Goal: Task Accomplishment & Management: Manage account settings

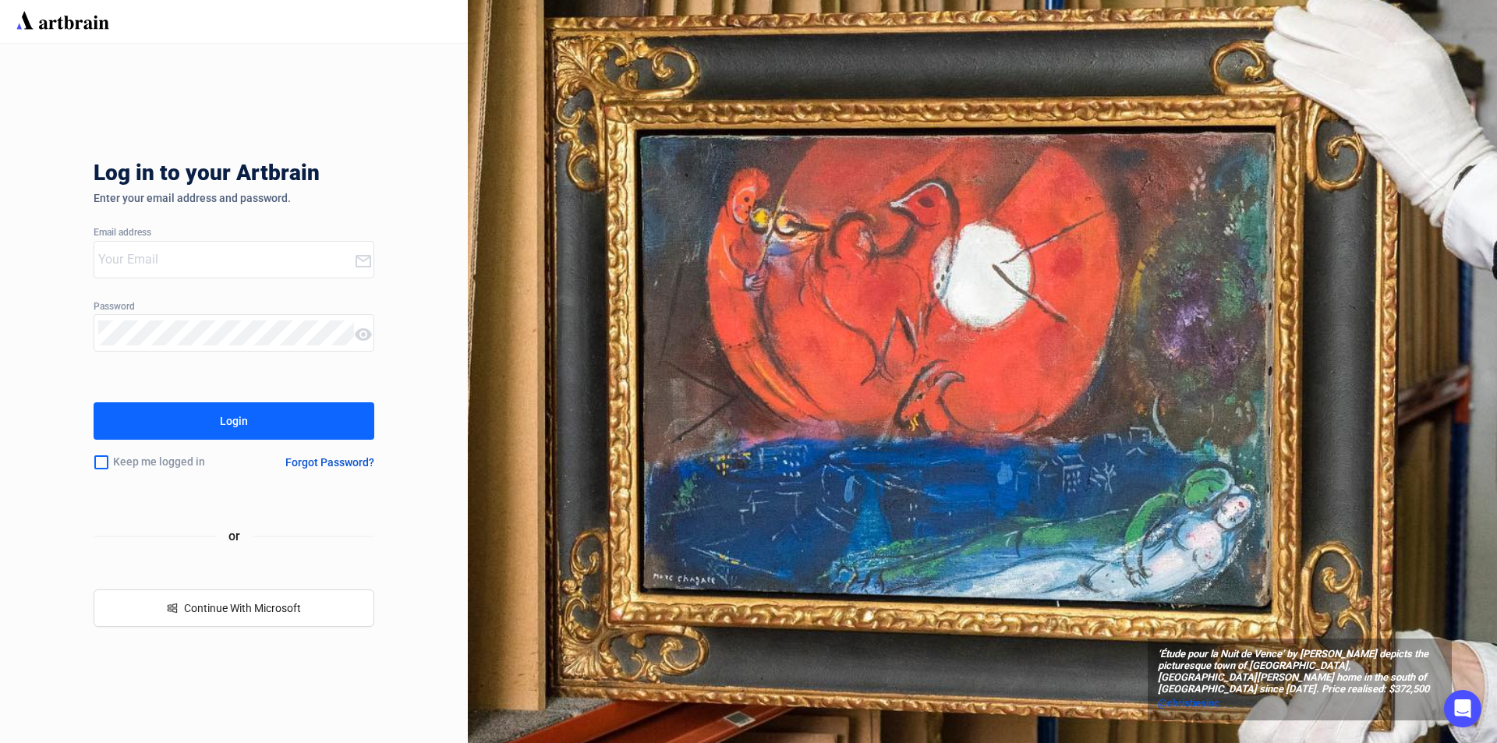
type input "[EMAIL_ADDRESS][PERSON_NAME][DOMAIN_NAME]"
click at [261, 431] on button "Login" at bounding box center [234, 420] width 281 height 37
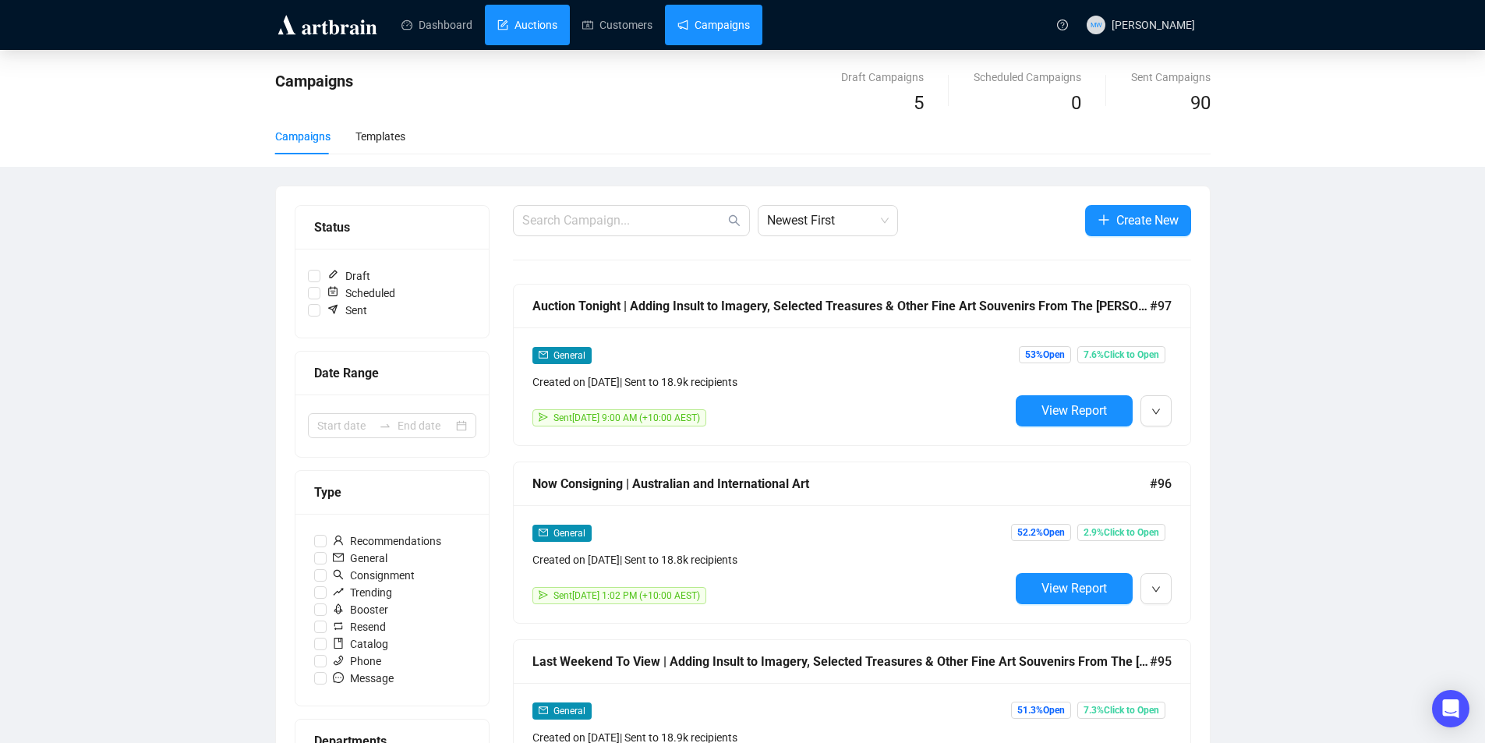
click at [542, 23] on link "Auctions" at bounding box center [527, 25] width 60 height 41
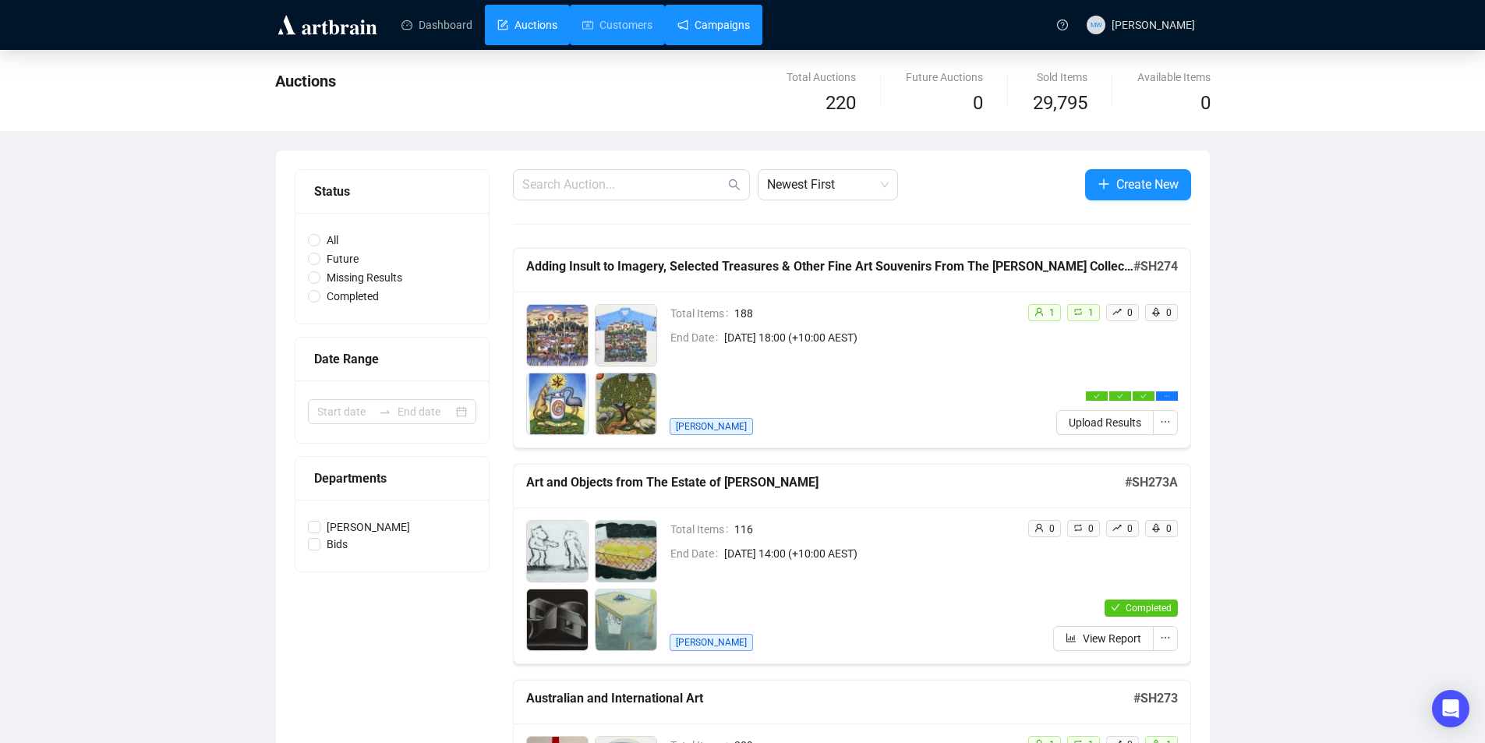
click at [710, 20] on link "Campaigns" at bounding box center [714, 25] width 73 height 41
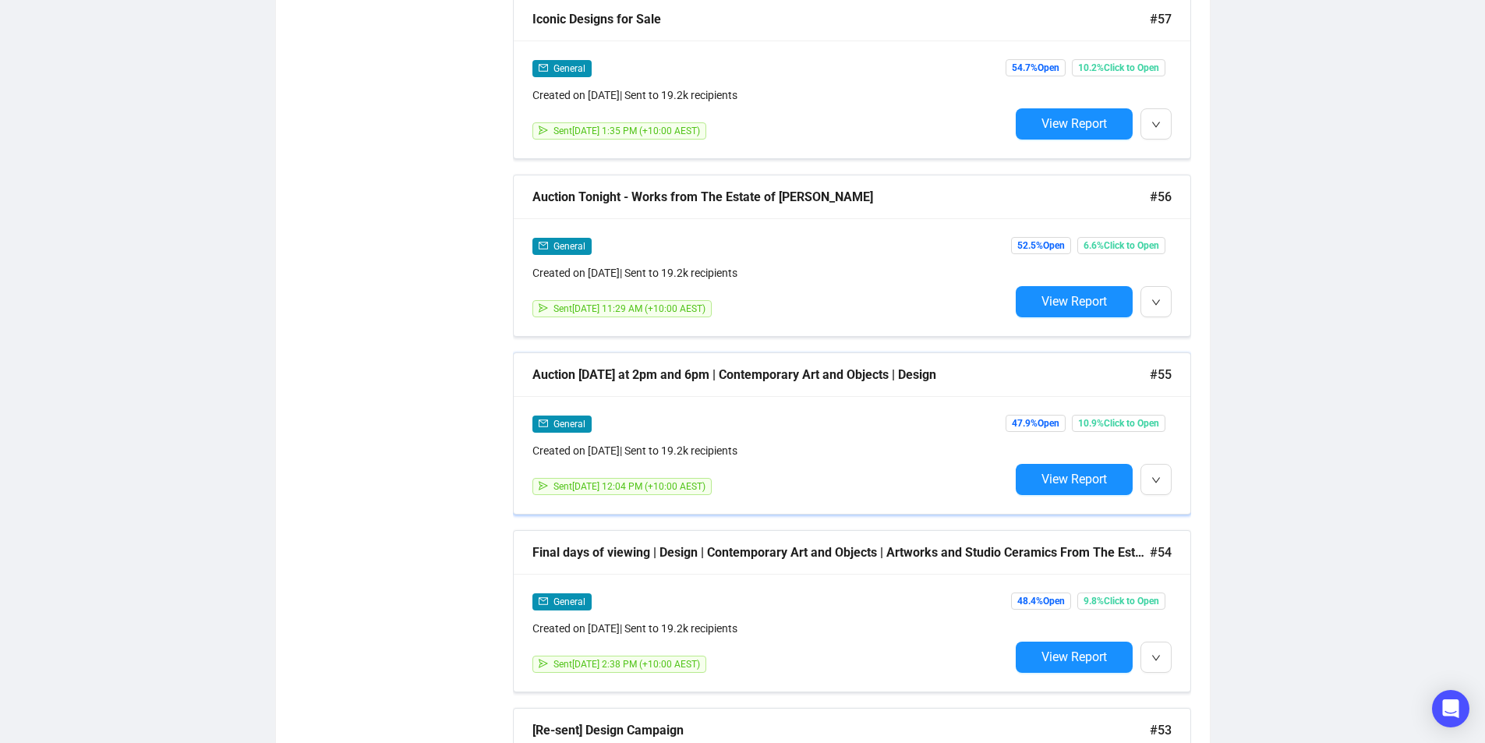
scroll to position [8798, 0]
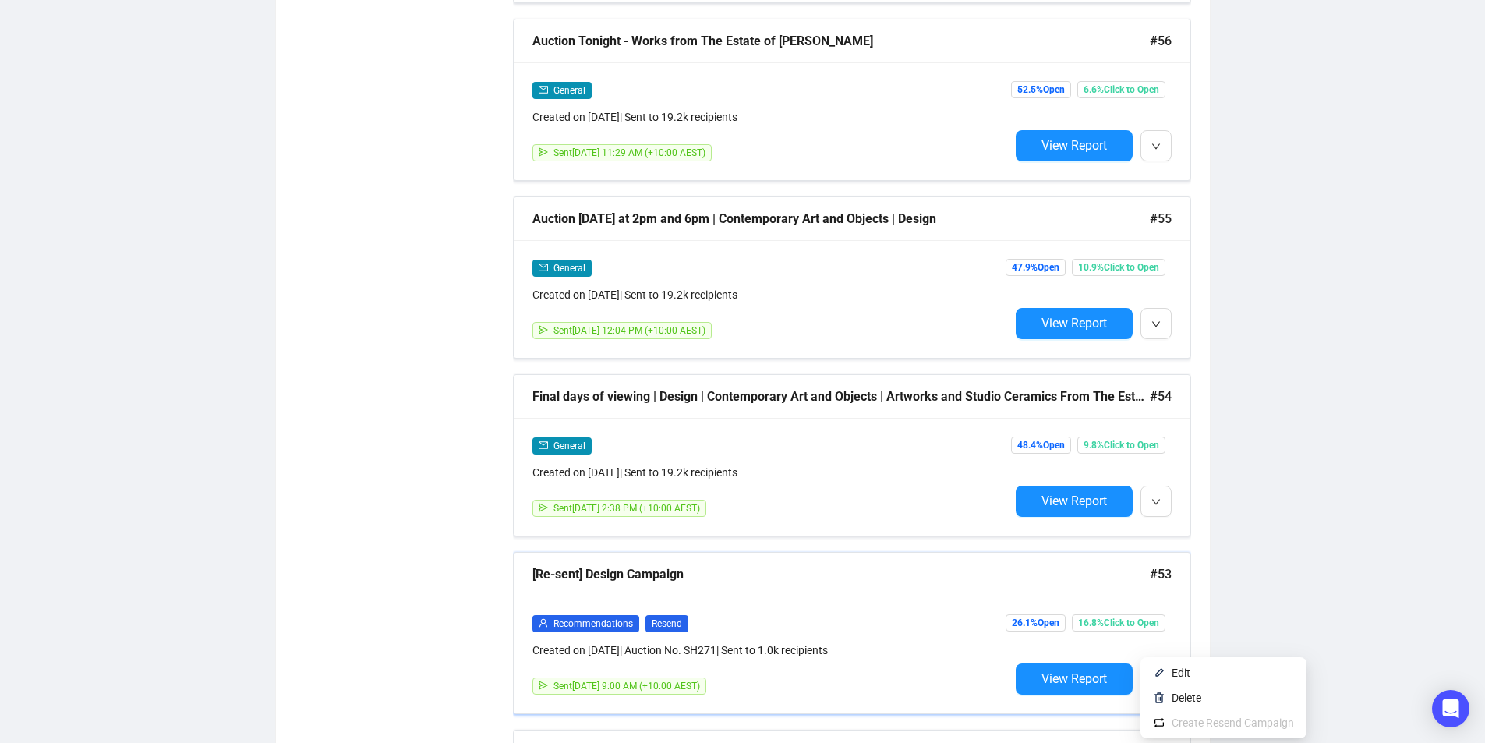
click at [1152, 675] on icon "down" at bounding box center [1156, 679] width 9 height 9
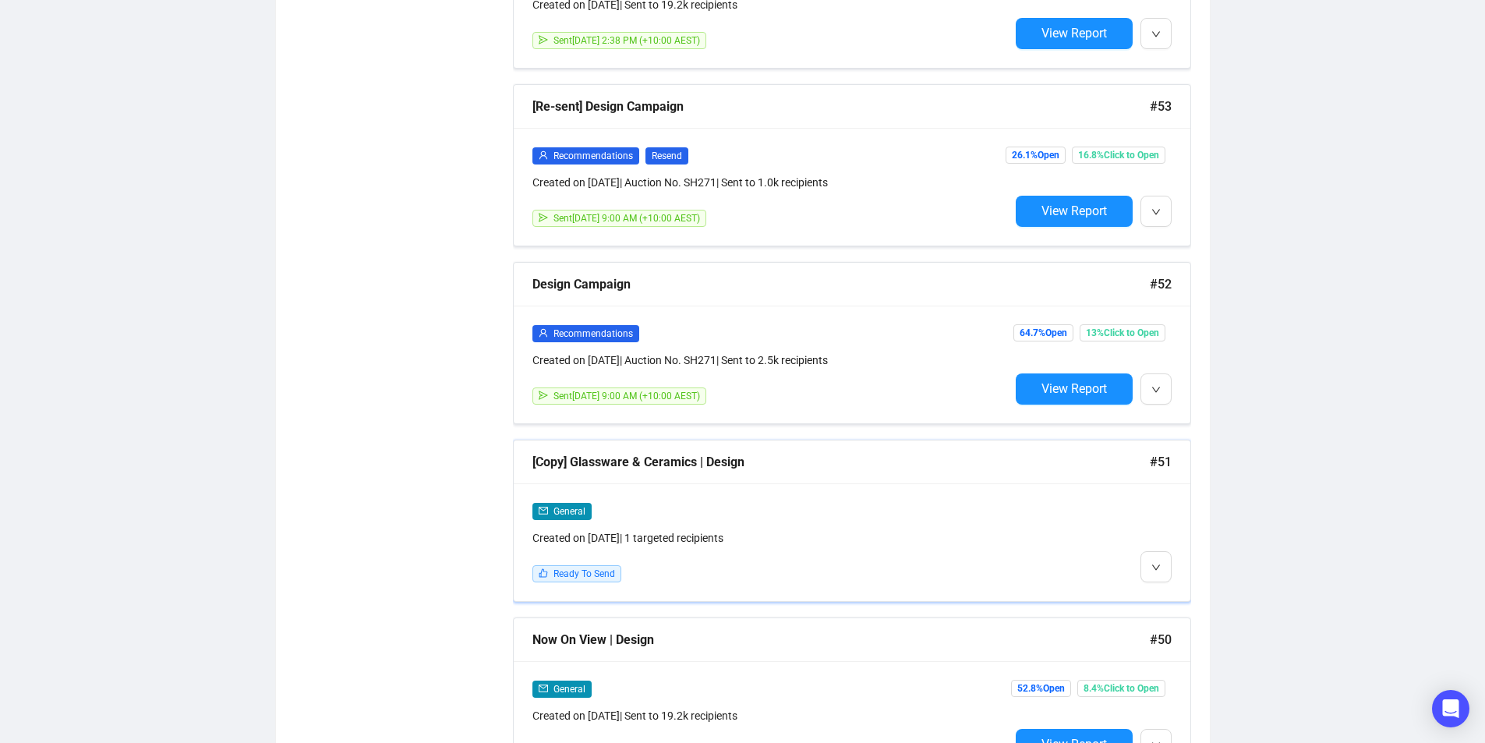
scroll to position [9344, 0]
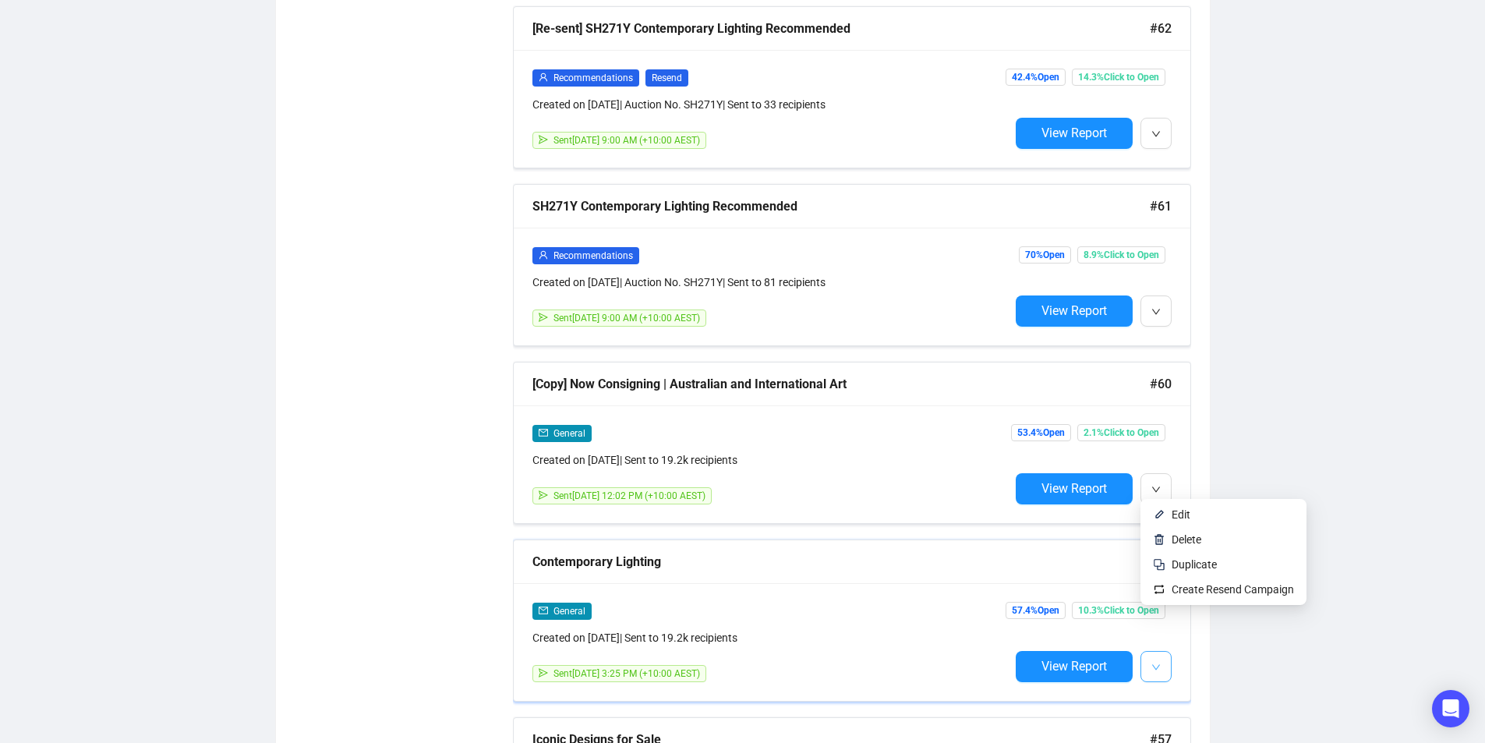
click at [1163, 651] on button "button" at bounding box center [1156, 666] width 31 height 31
click at [1165, 565] on img at bounding box center [1159, 564] width 12 height 12
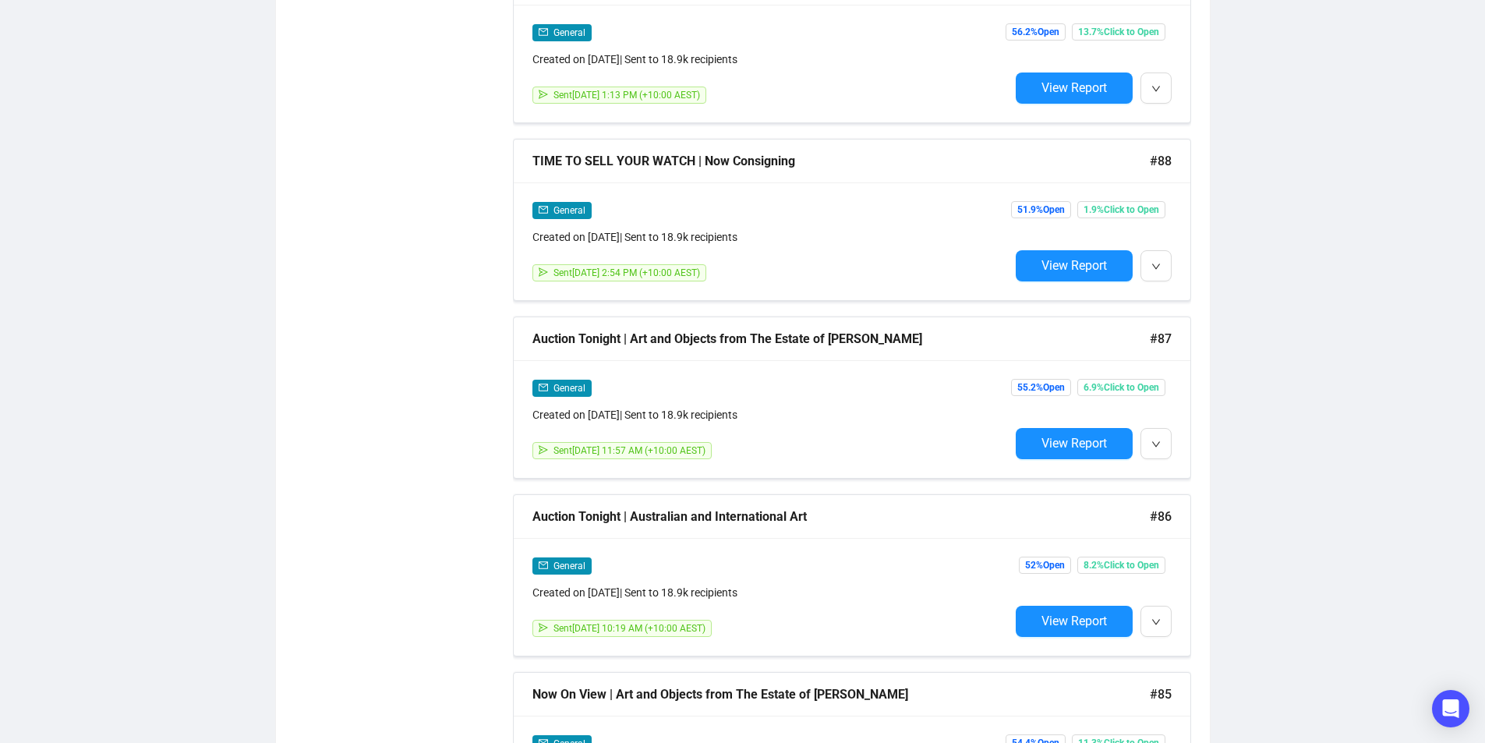
scroll to position [0, 0]
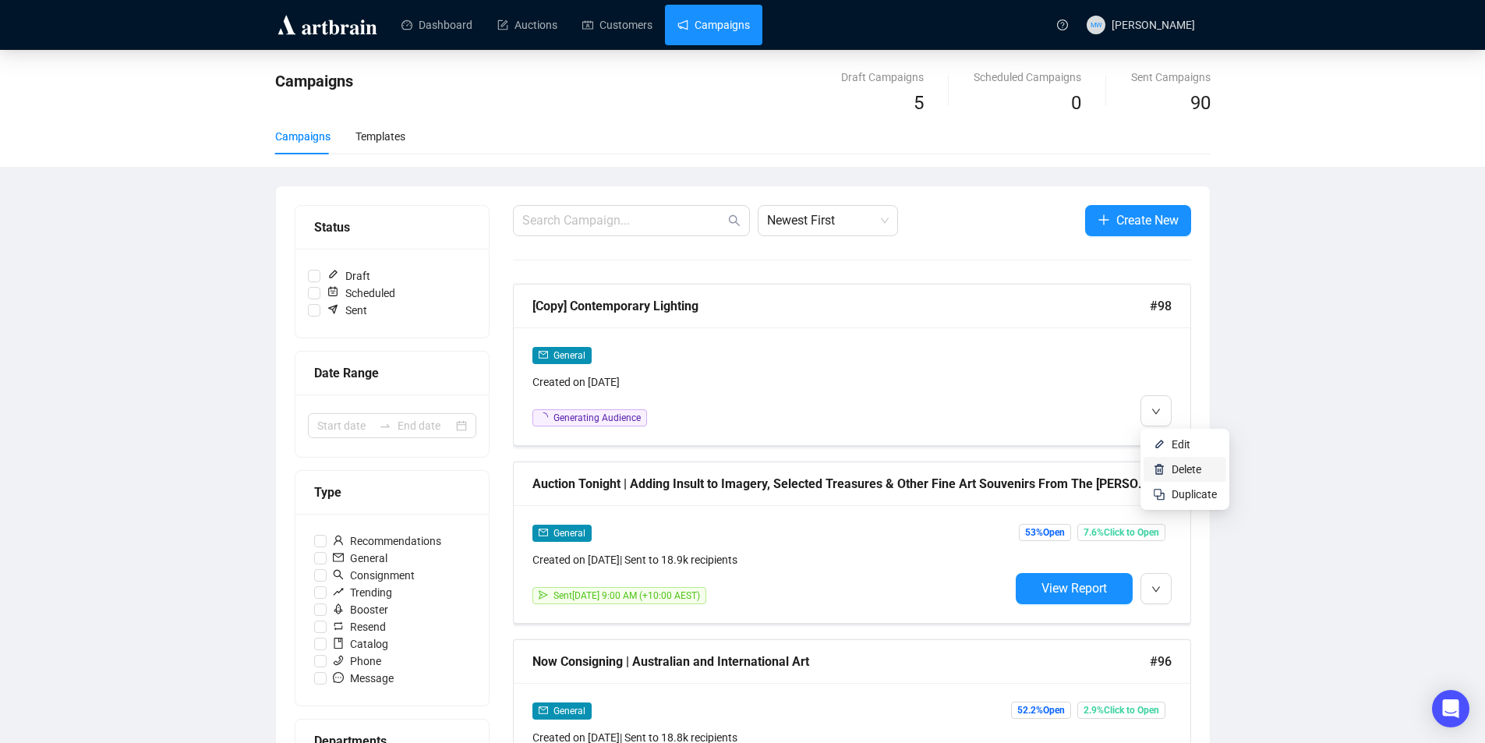
click at [1177, 466] on span "Delete" at bounding box center [1187, 469] width 30 height 12
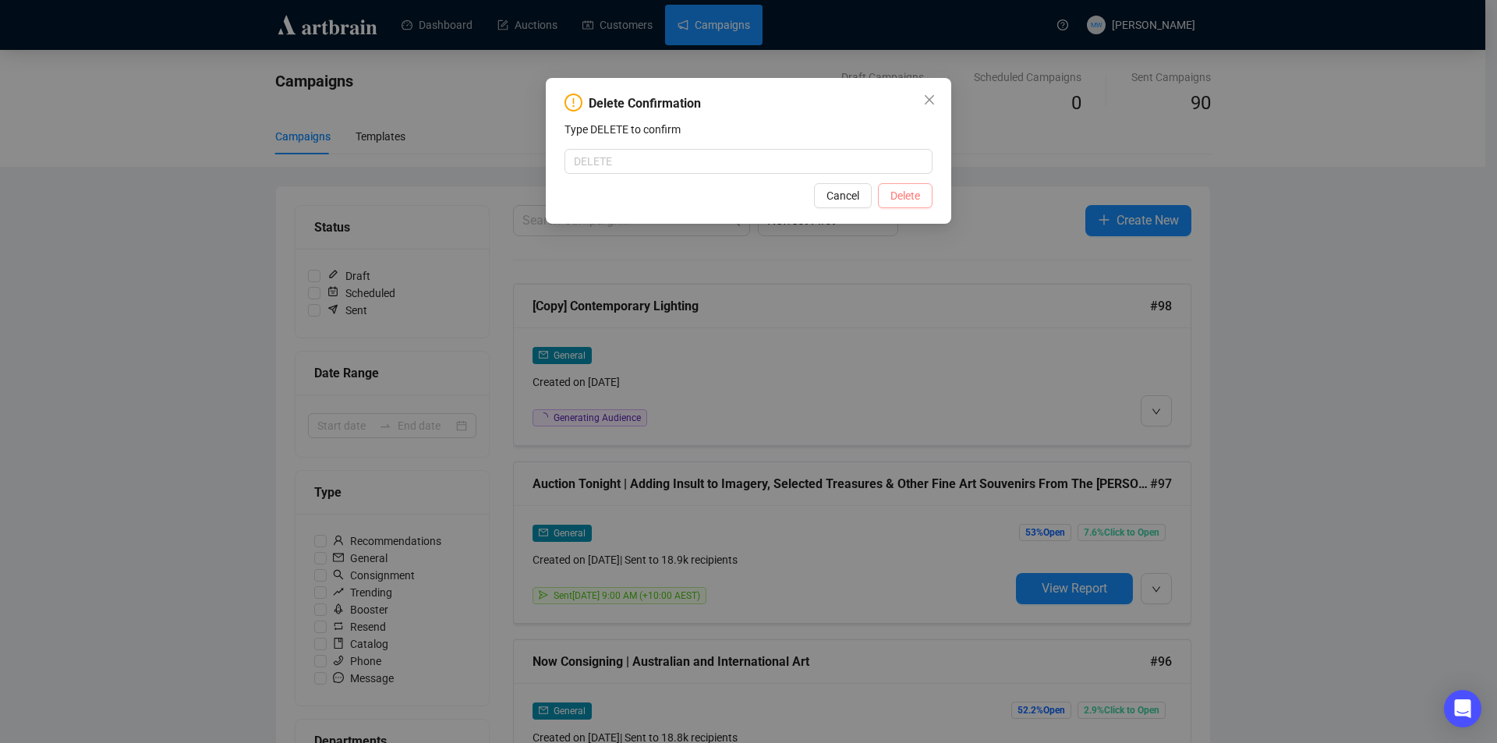
click at [916, 193] on span "Delete" at bounding box center [905, 195] width 30 height 17
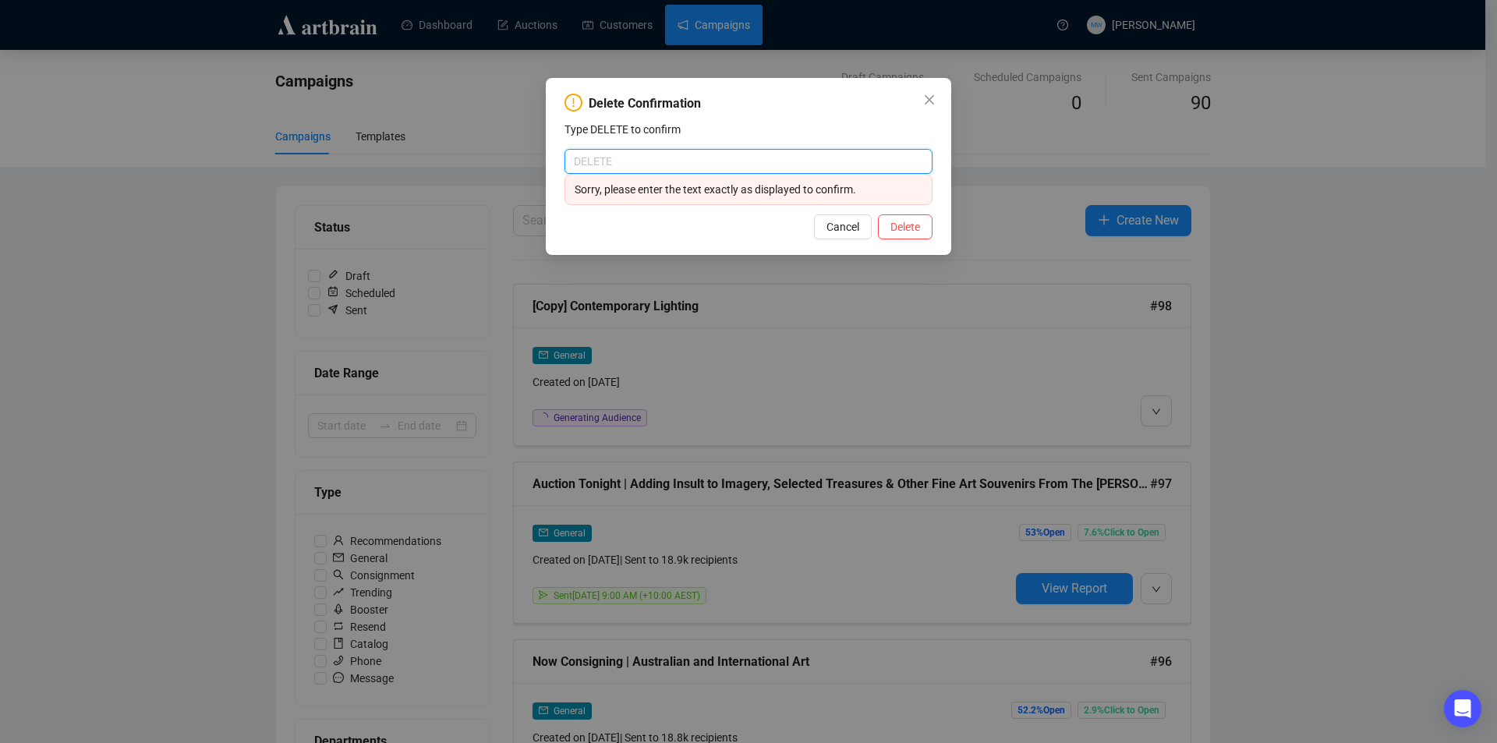
click at [850, 162] on input "text" at bounding box center [749, 161] width 368 height 25
type input "delete"
click at [889, 216] on button "Delete" at bounding box center [905, 226] width 55 height 25
click at [891, 225] on span "Delete" at bounding box center [905, 226] width 30 height 17
drag, startPoint x: 610, startPoint y: 157, endPoint x: 511, endPoint y: 154, distance: 98.3
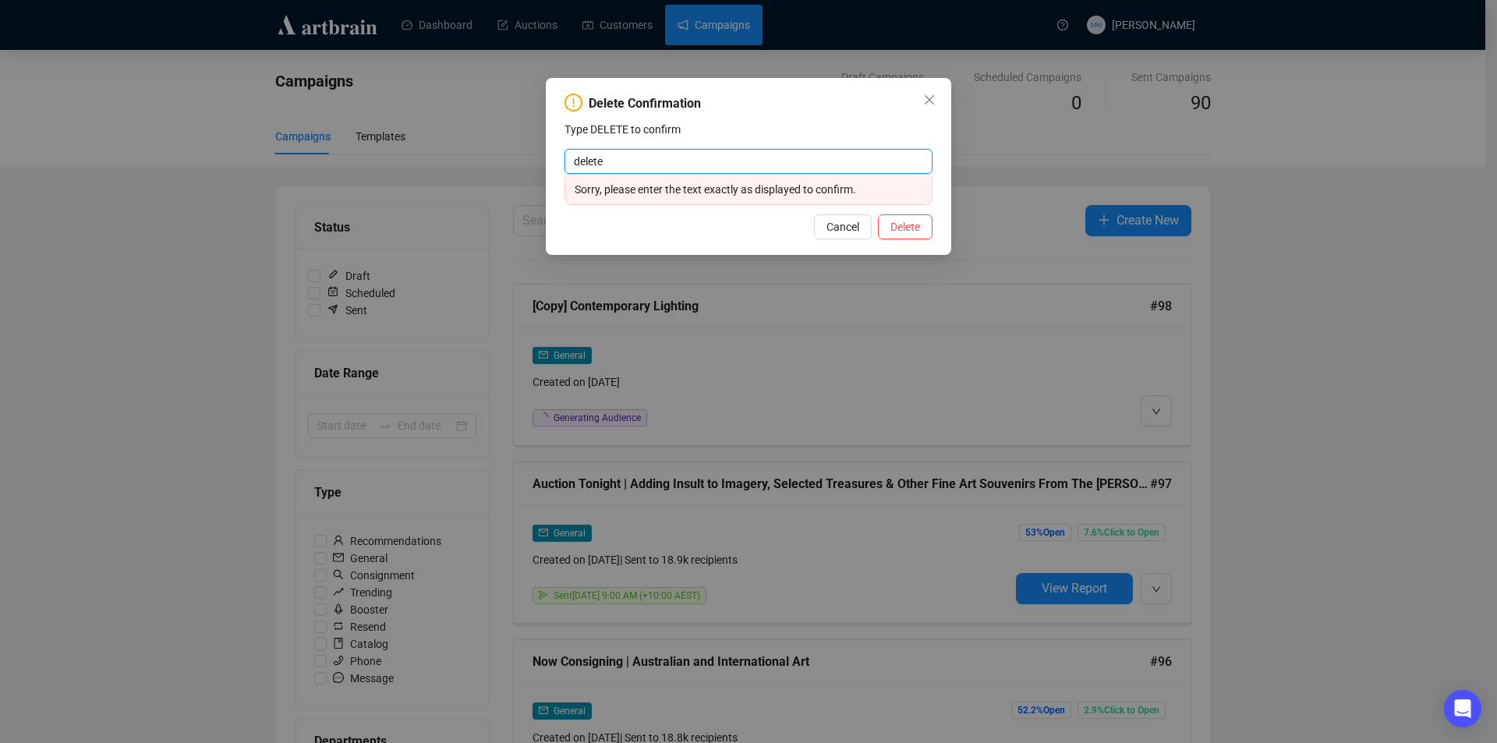
click at [511, 154] on div "Delete Confirmation Type DELETE to confirm delete Sorry, please enter the text …" at bounding box center [748, 371] width 1497 height 743
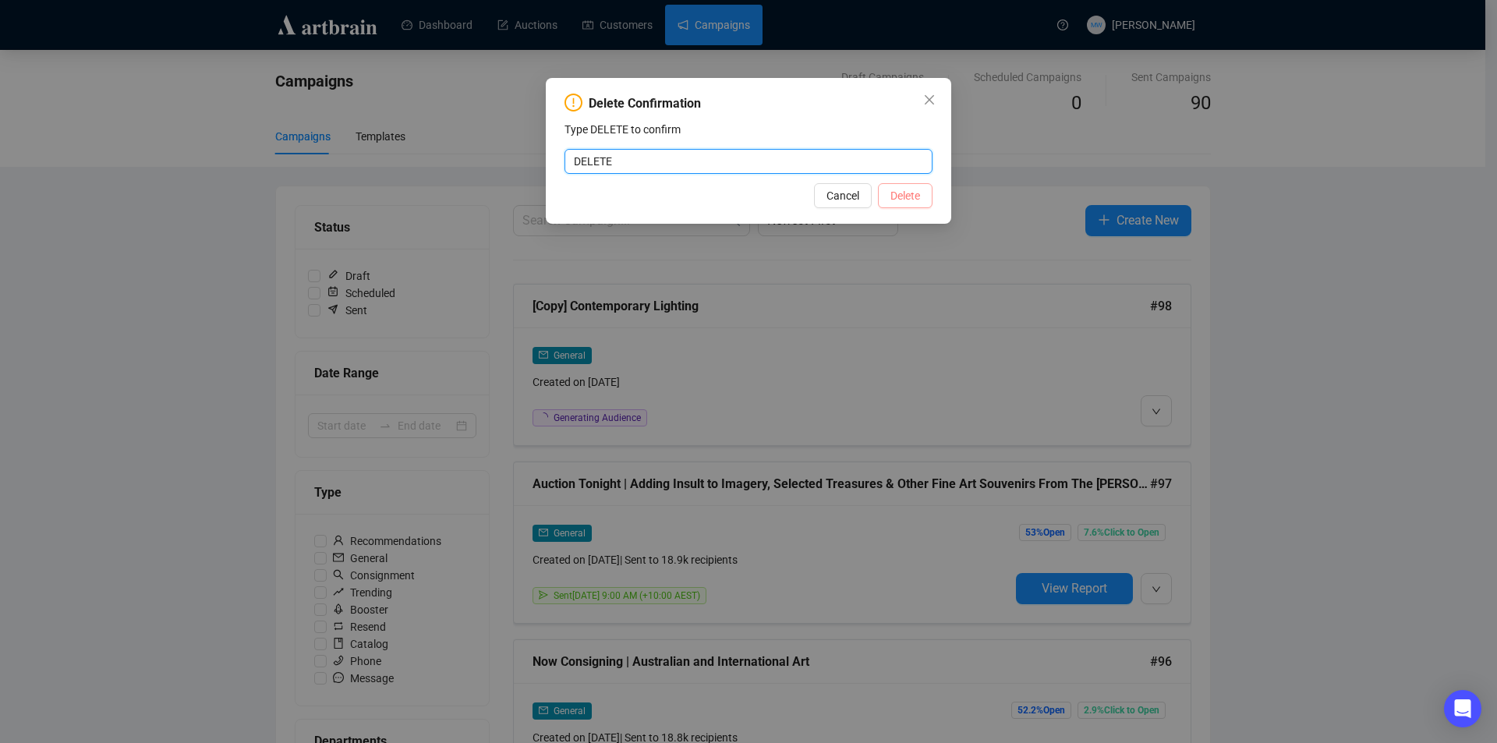
type input "DELETE"
click at [897, 195] on span "Delete" at bounding box center [905, 195] width 30 height 17
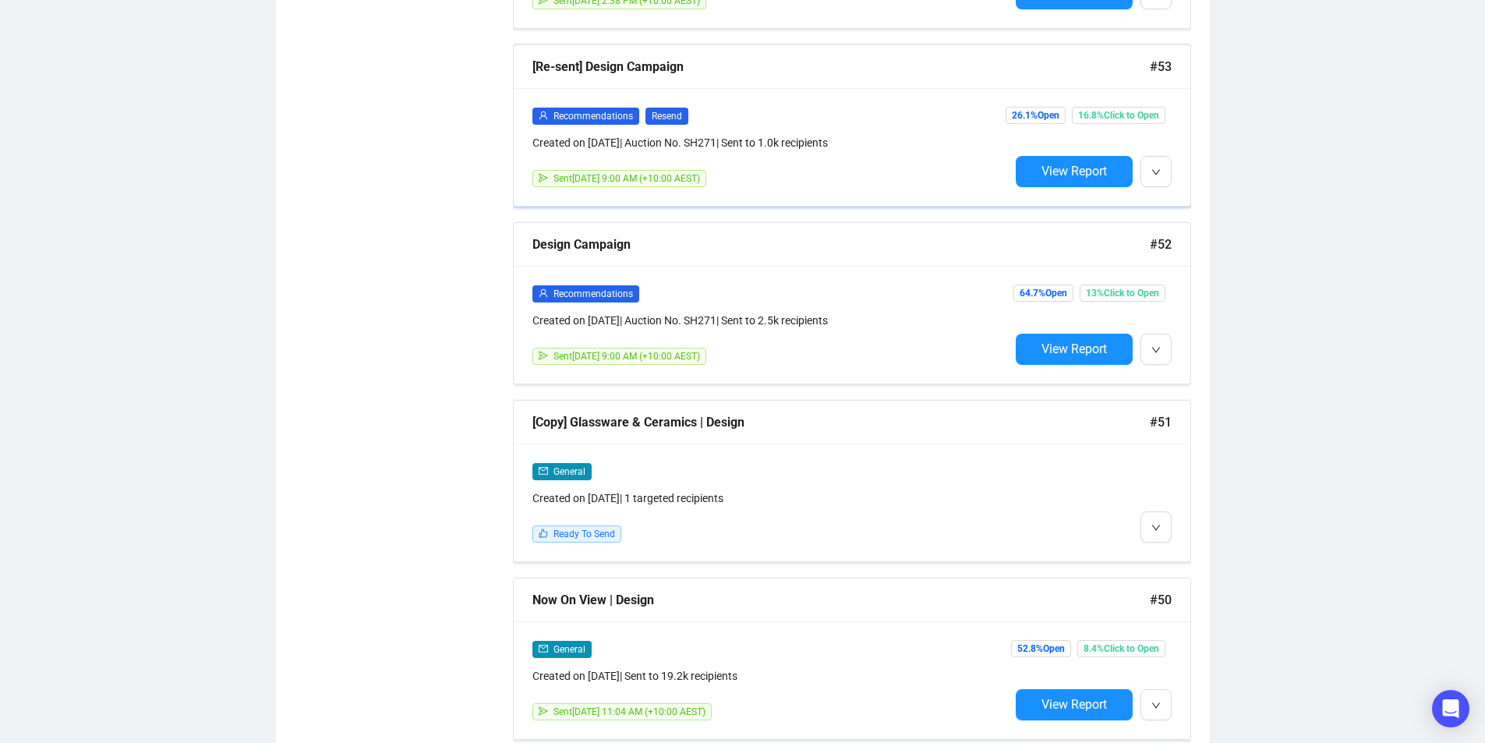
scroll to position [15250, 0]
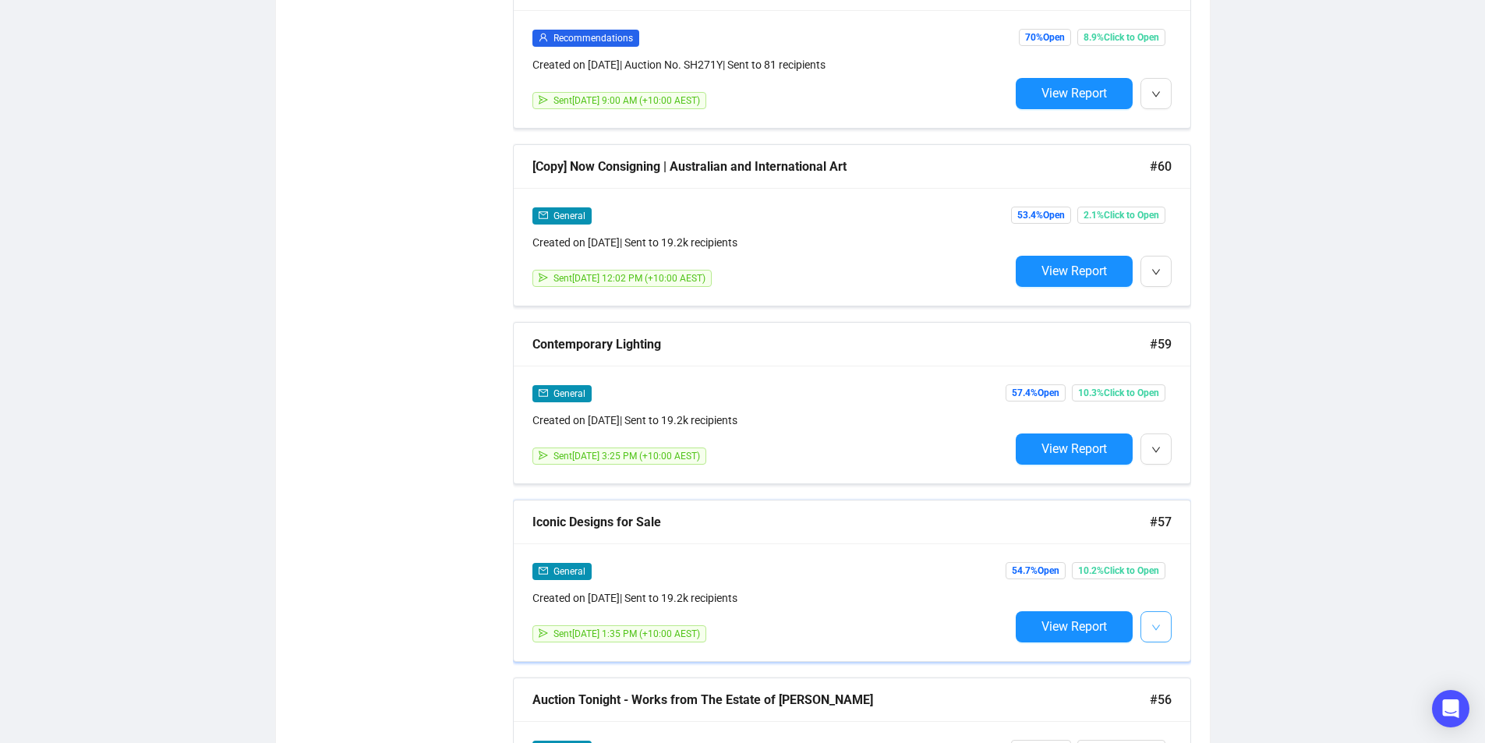
click at [1168, 611] on button "button" at bounding box center [1156, 626] width 31 height 31
click at [1183, 637] on span "Duplicate" at bounding box center [1194, 642] width 45 height 12
